Goal: Task Accomplishment & Management: Manage account settings

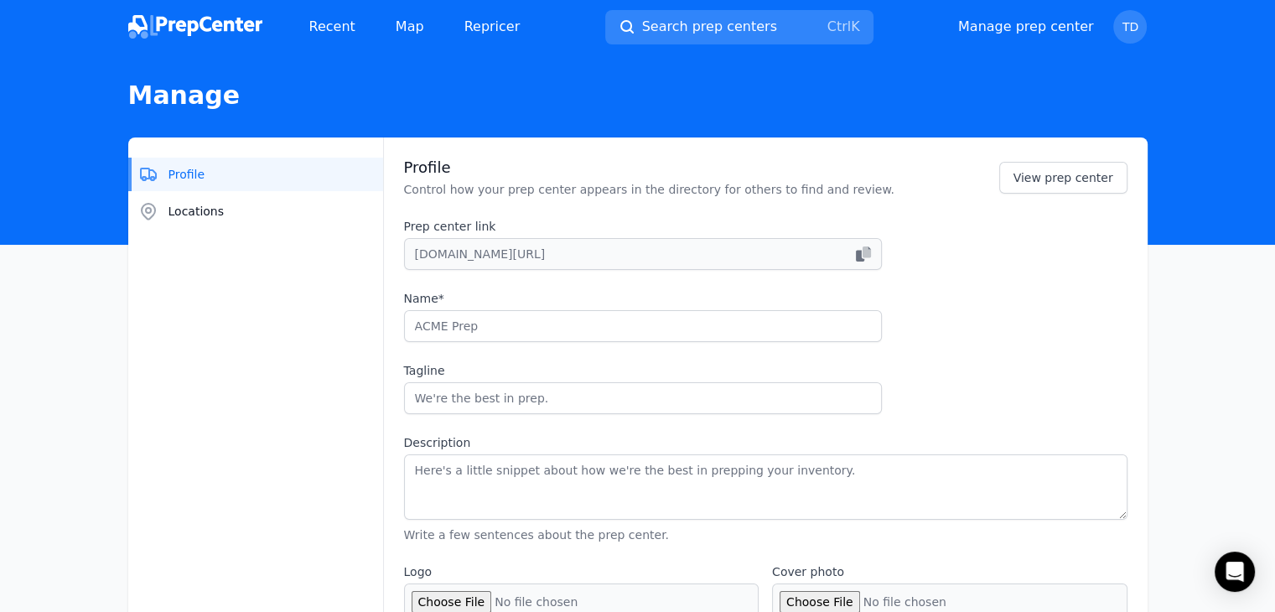
type input "Timberhouse Delivery Limited"
type input "Precision & Fast Prep Services for Seamless Shipping"
type textarea "Timberhouse Delivery Prep Center specializes in fast, reliable and compliant Pr…"
type input "Www.timberhousedeliveryjm.com"
type input "14702951712"
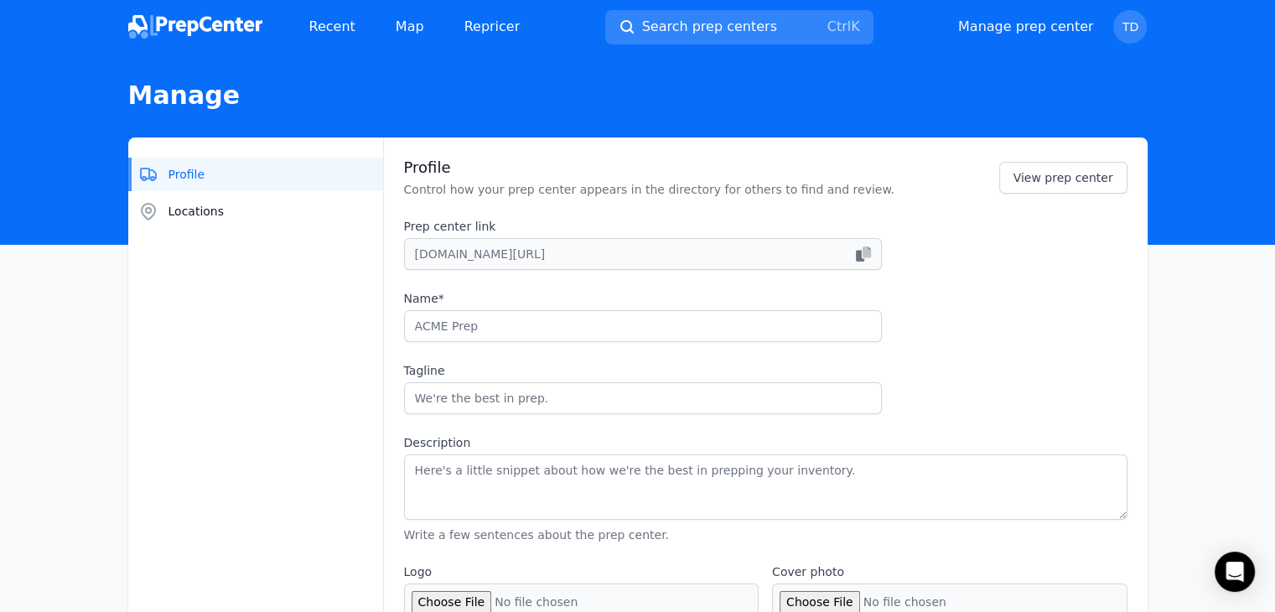
type input "orders@timberhousedeliveryjm.com"
checkbox input "true"
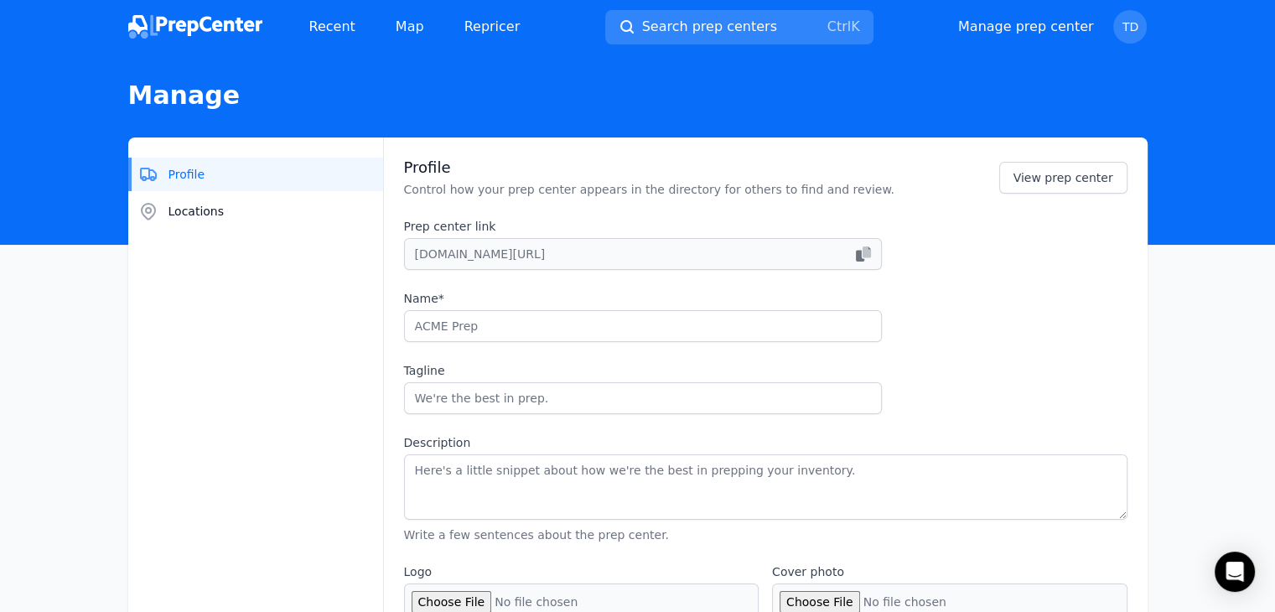
checkbox input "true"
select select "24to48"
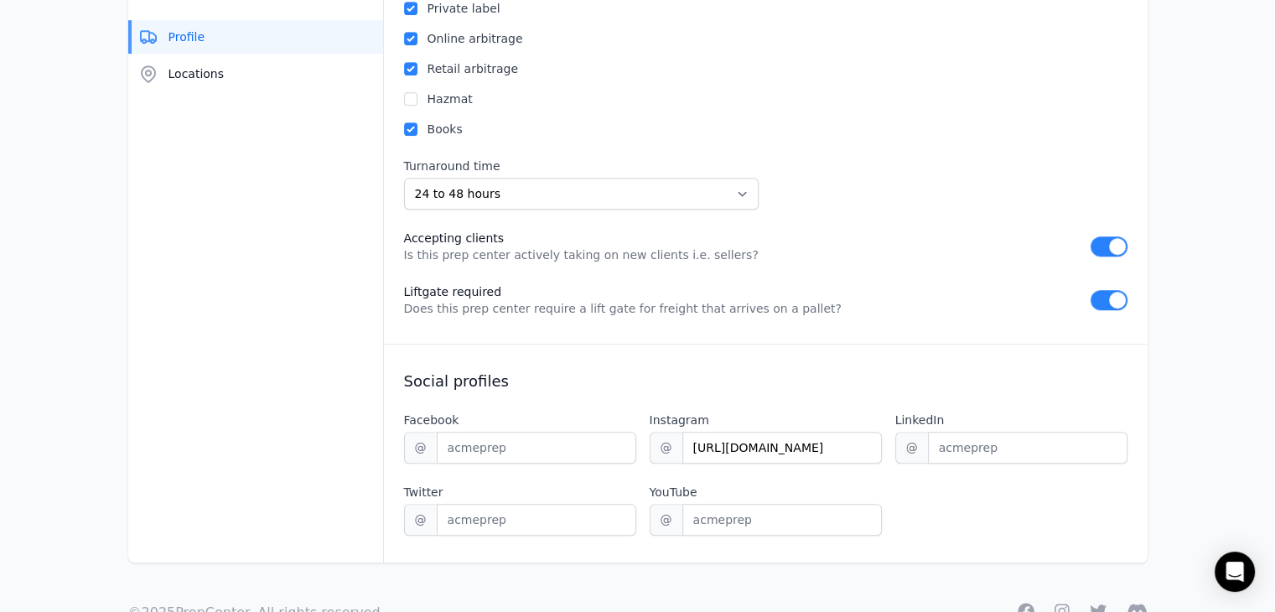
scroll to position [1080, 0]
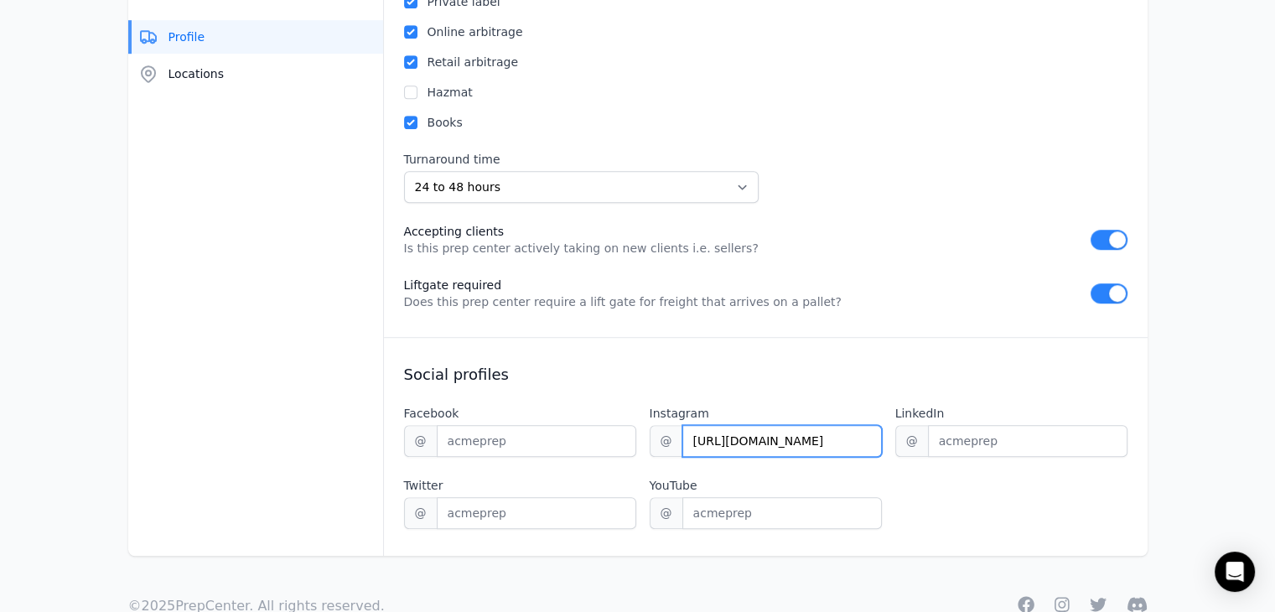
click at [696, 438] on input "https://www.instagram.com/timberhousedeliveryjm" at bounding box center [783, 441] width 200 height 32
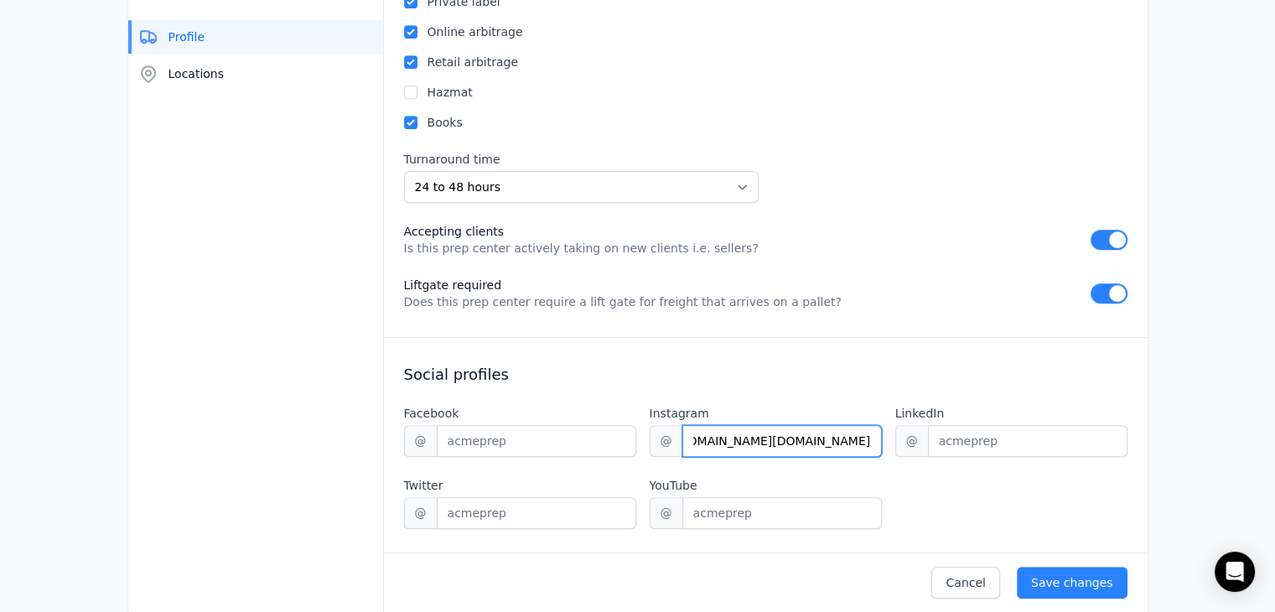
scroll to position [0, 111]
click at [728, 435] on input "https://www.instagram.com/timberhousedeliveryjm.com" at bounding box center [783, 441] width 200 height 32
click at [852, 439] on input "timberhousedeliveryjm.com" at bounding box center [783, 441] width 200 height 32
type input "timberhousedeliveryjm"
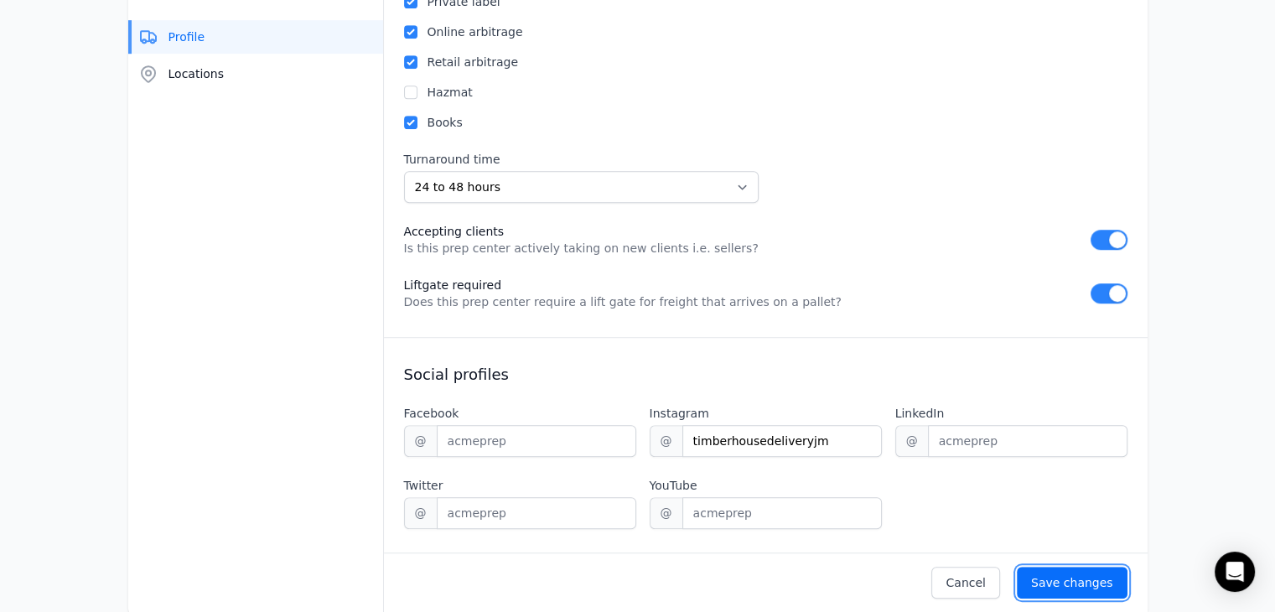
click at [1082, 577] on div "Save changes" at bounding box center [1072, 582] width 82 height 17
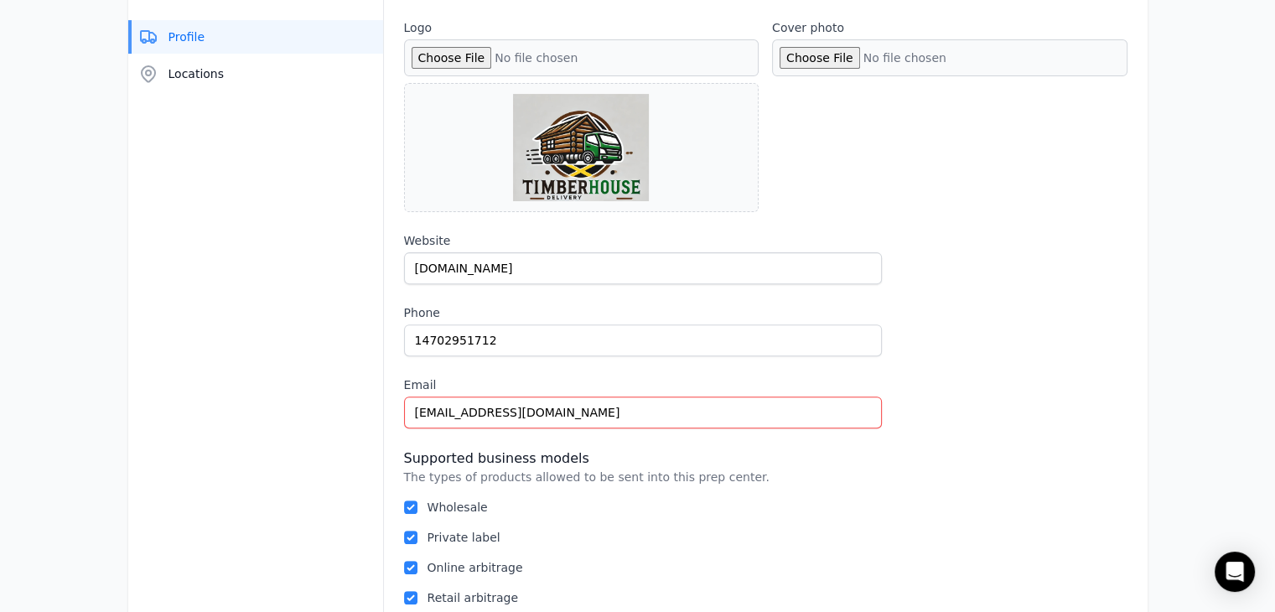
scroll to position [9, 0]
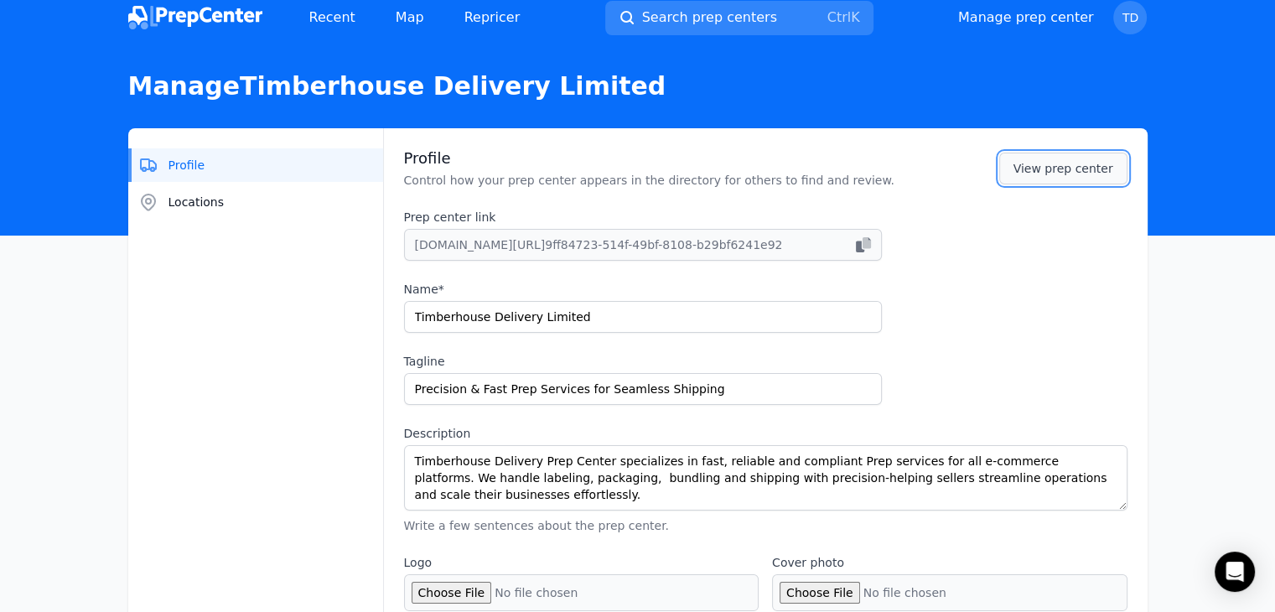
click at [1093, 179] on link "View prep center" at bounding box center [1064, 169] width 128 height 32
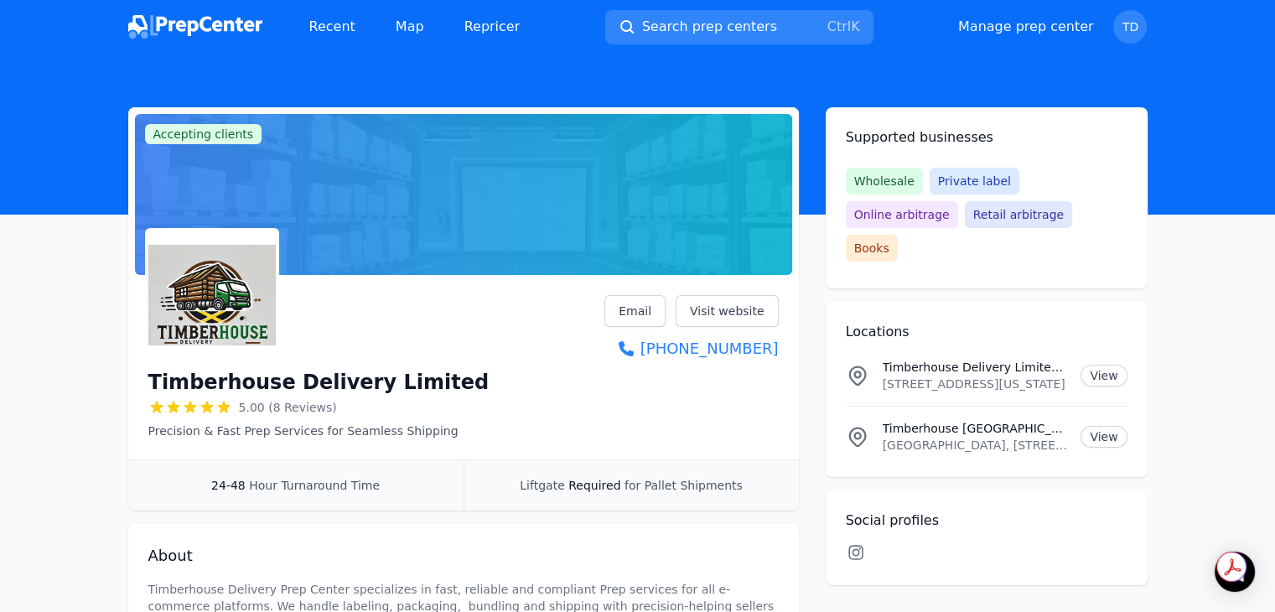
click at [858, 545] on icon at bounding box center [856, 552] width 15 height 15
click at [735, 313] on link "Visit website" at bounding box center [727, 311] width 103 height 32
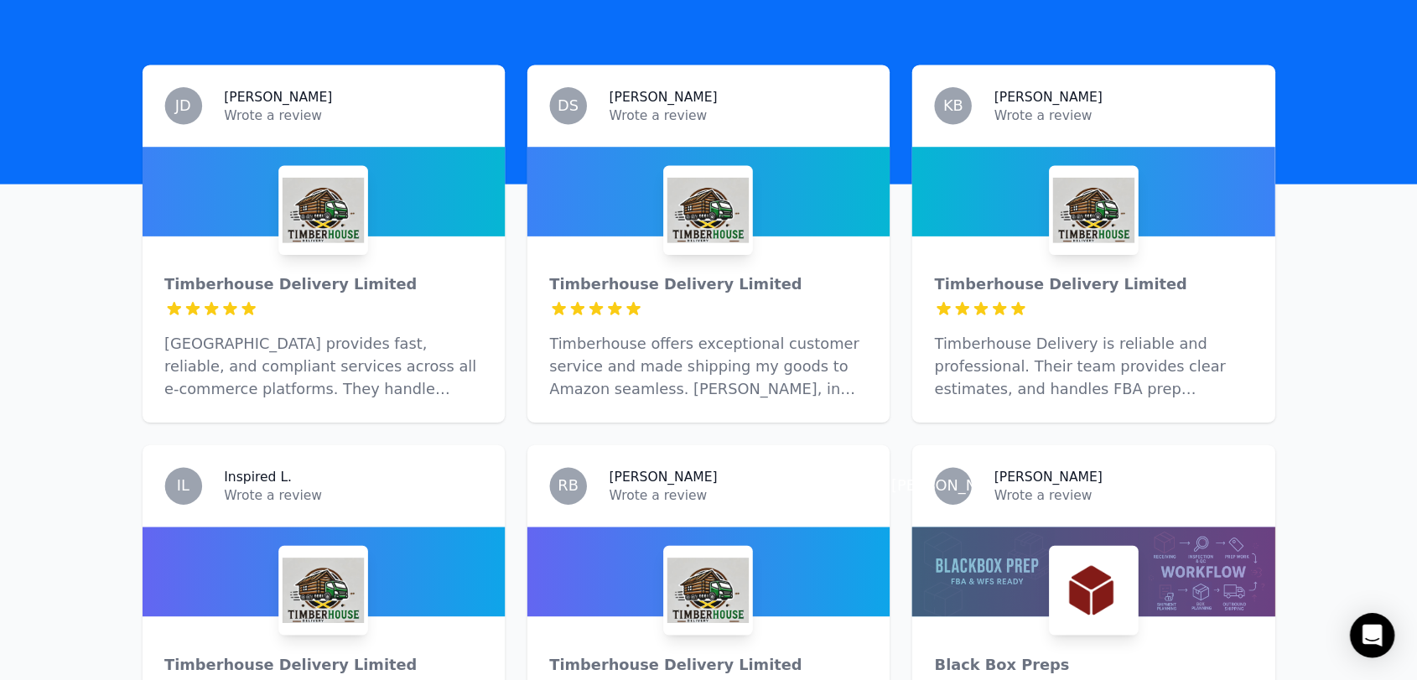
scroll to position [537, 0]
